Goal: Check status: Check status

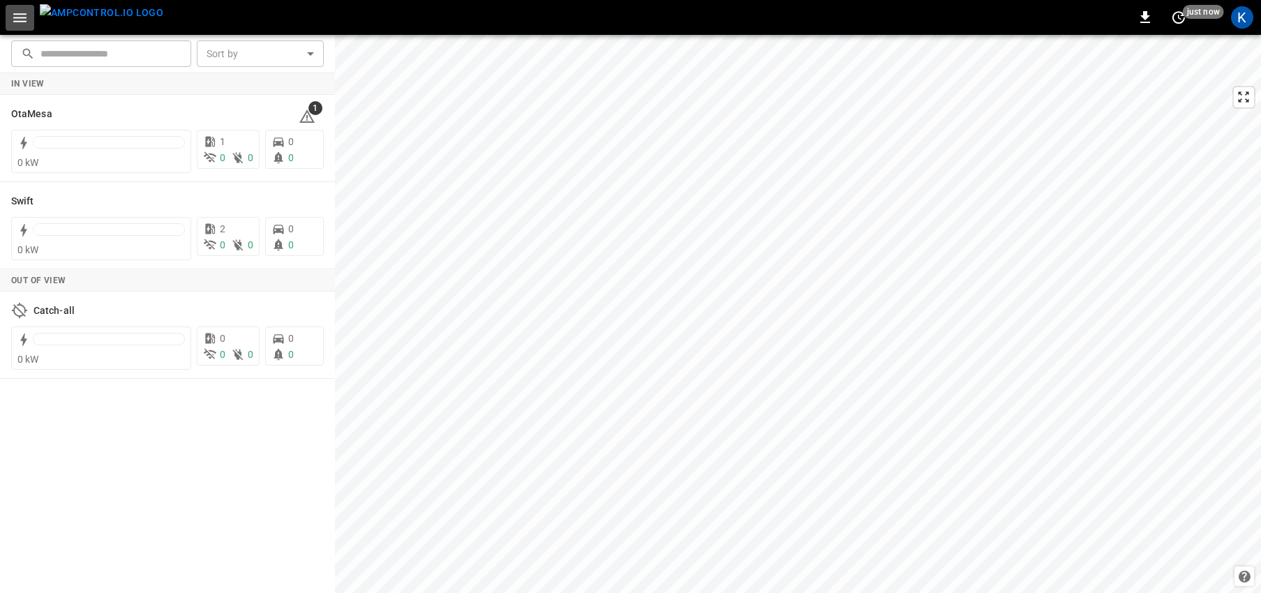
click at [17, 16] on icon "button" at bounding box center [19, 17] width 17 height 17
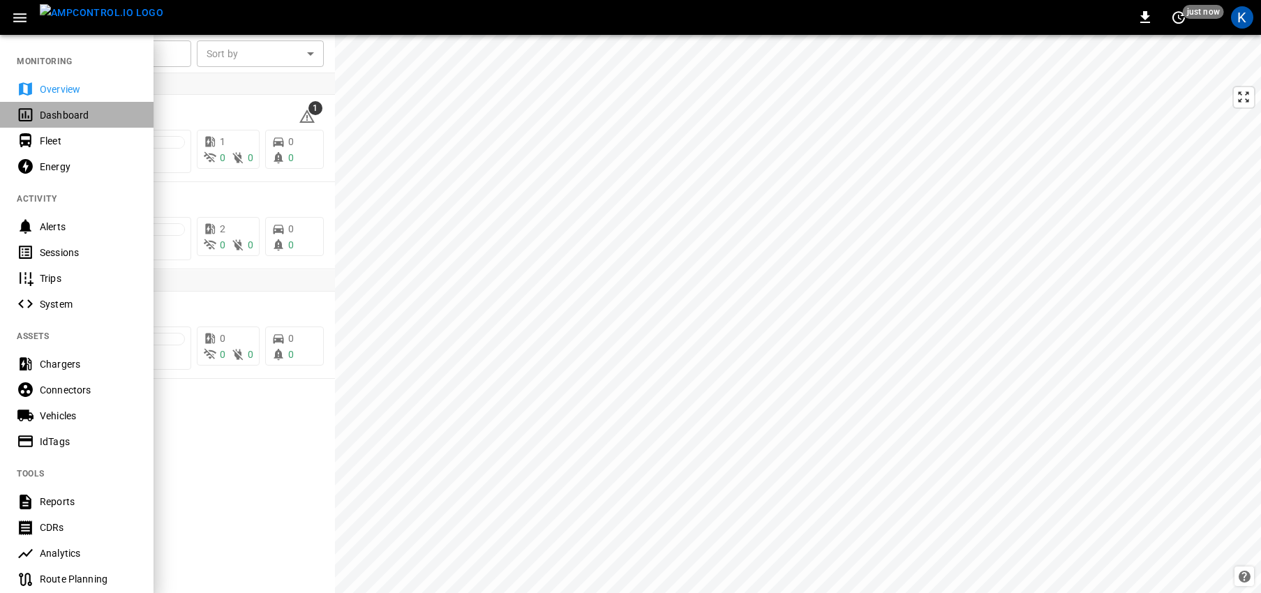
click at [55, 114] on div "Dashboard" at bounding box center [88, 115] width 97 height 14
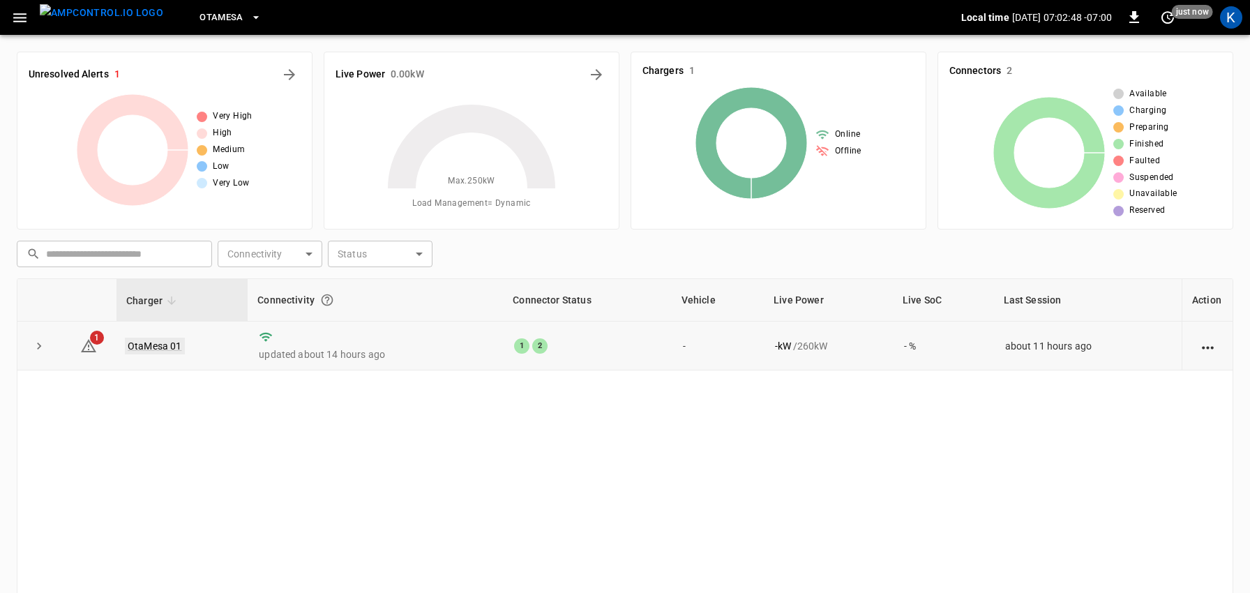
click at [149, 347] on link "OtaMesa 01" at bounding box center [155, 346] width 60 height 17
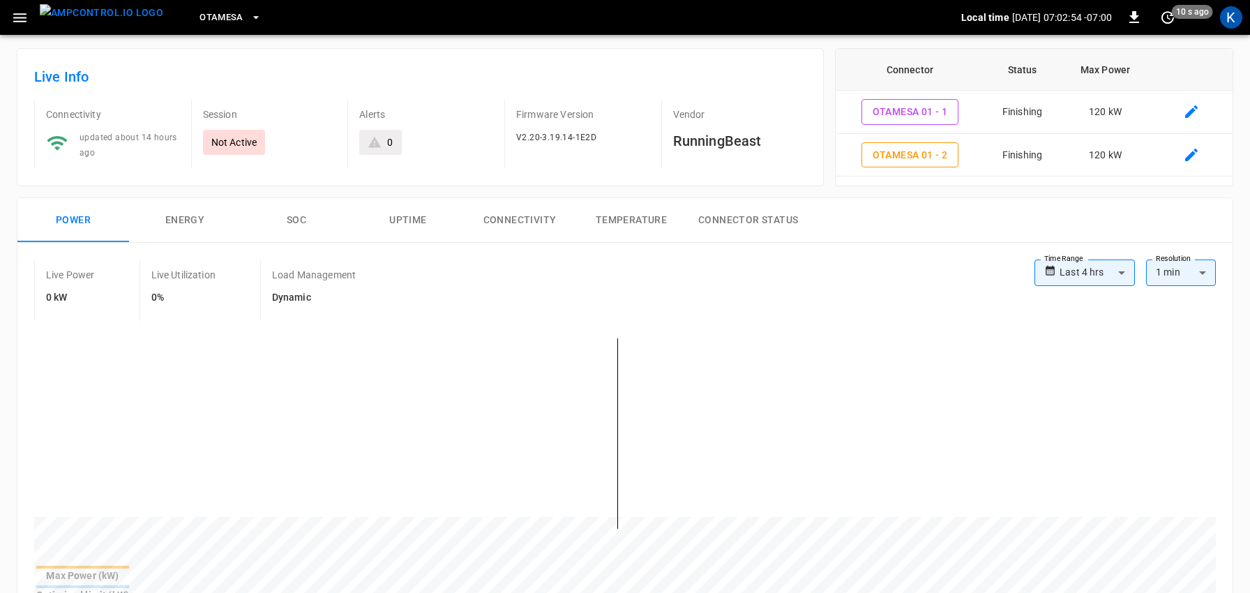
scroll to position [59, 0]
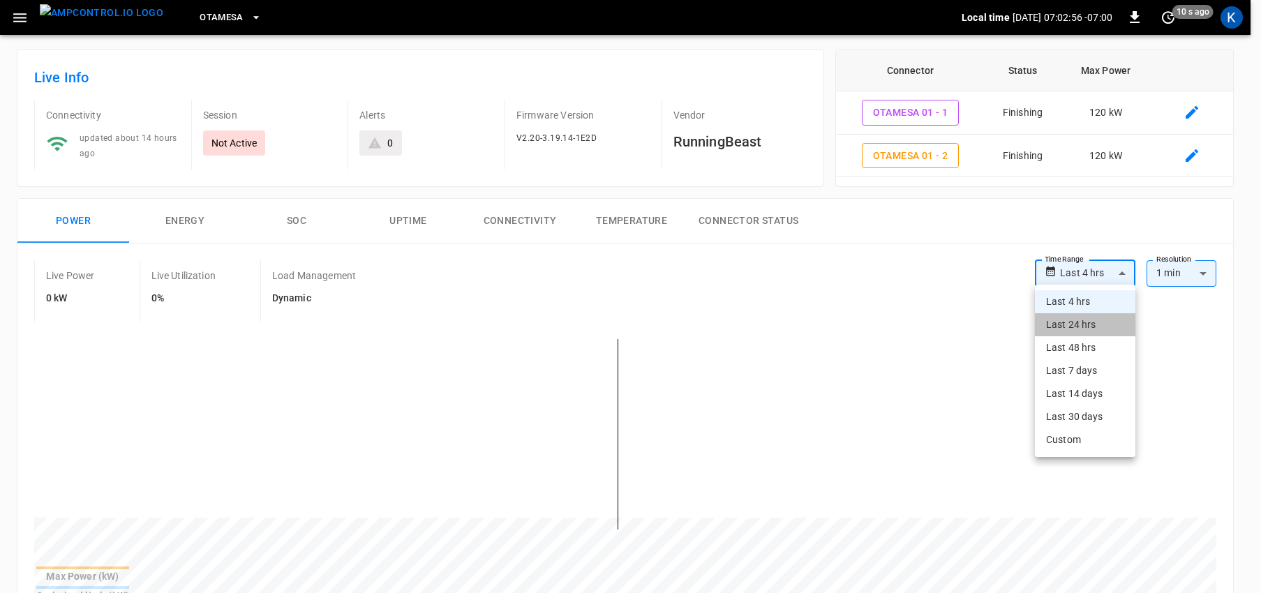
click at [1069, 325] on li "Last 24 hrs" at bounding box center [1085, 324] width 100 height 23
type input "**********"
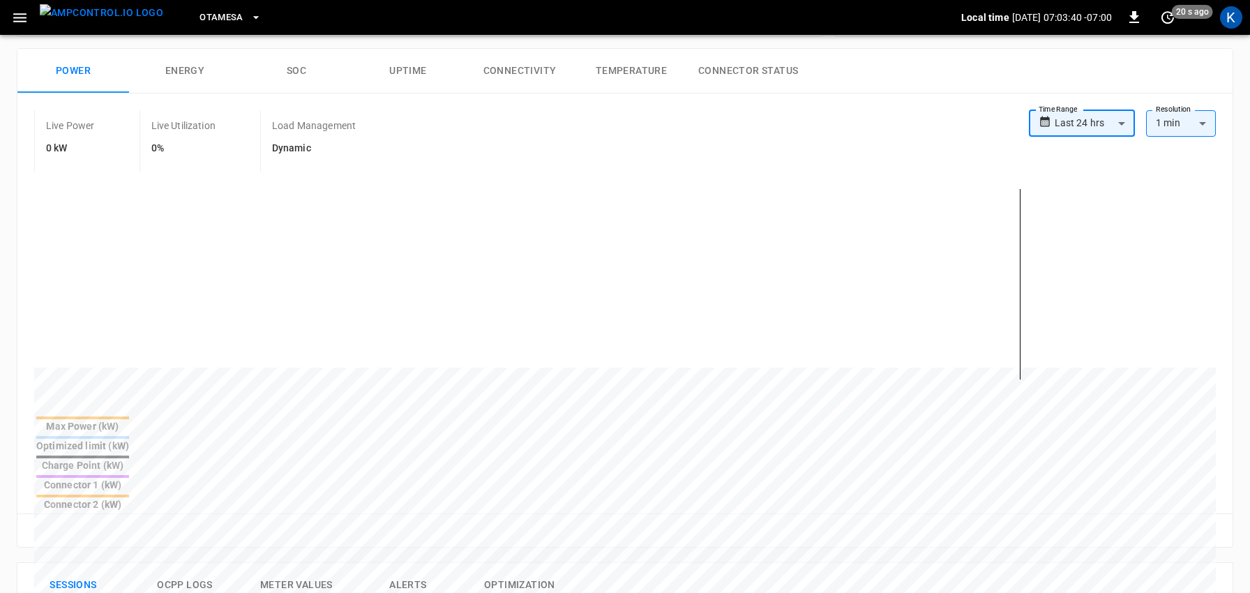
scroll to position [0, 0]
